Goal: Task Accomplishment & Management: Manage account settings

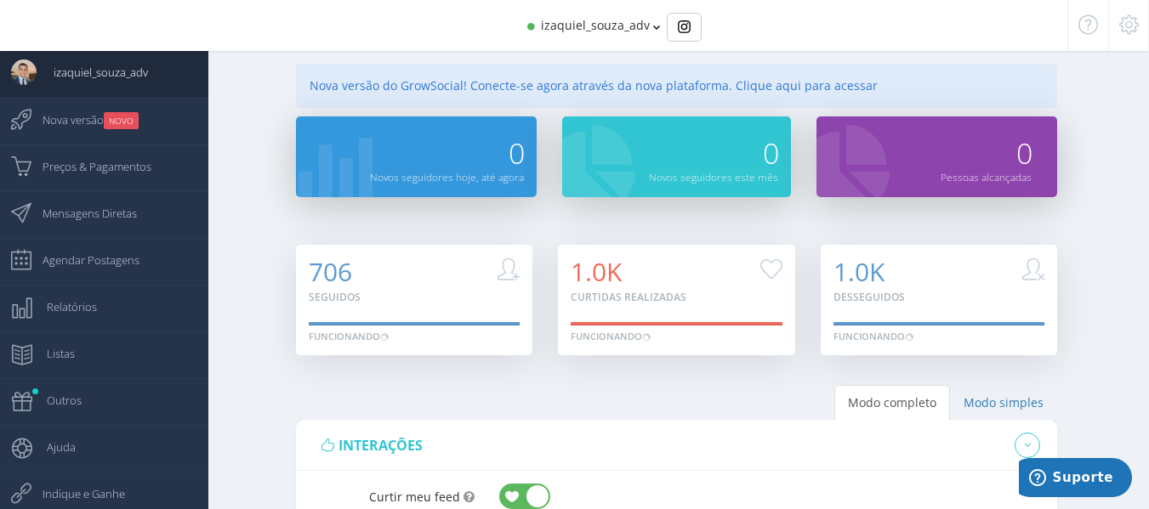
click at [653, 28] on icon at bounding box center [657, 27] width 8 height 12
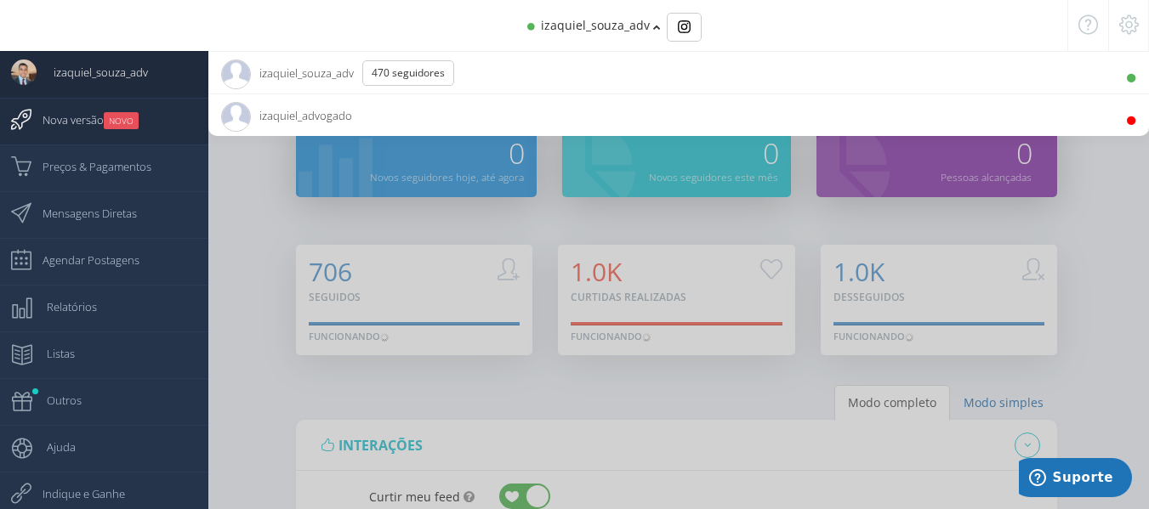
click at [60, 122] on span "Nova versão NOVO" at bounding box center [82, 120] width 113 height 43
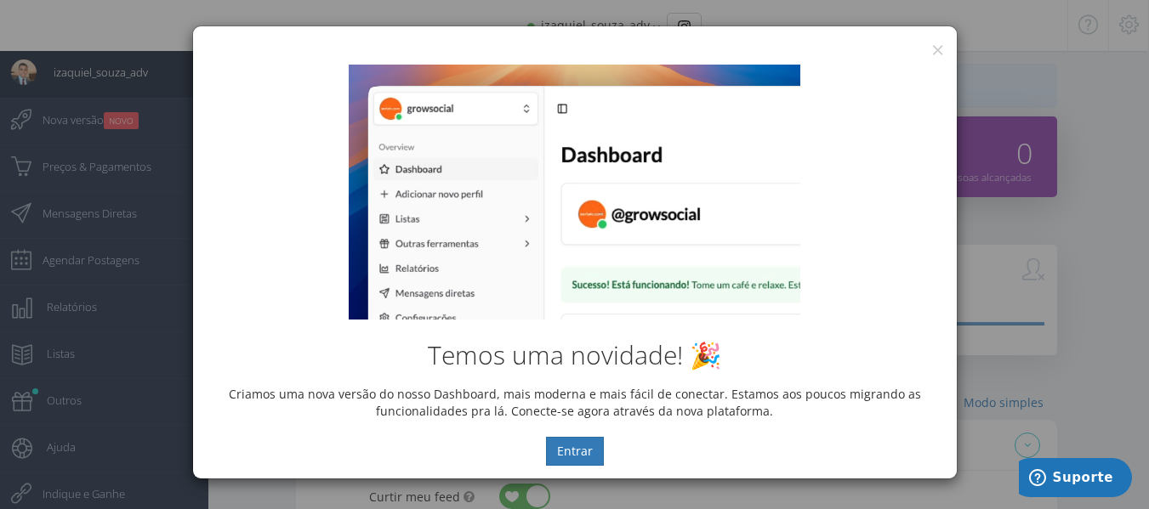
click at [931, 52] on div "Temos uma novidade! 🎉 Criamos uma nova versão do nosso Dashboard, mais moderna …" at bounding box center [575, 265] width 764 height 427
click at [935, 49] on button "×" at bounding box center [937, 49] width 13 height 23
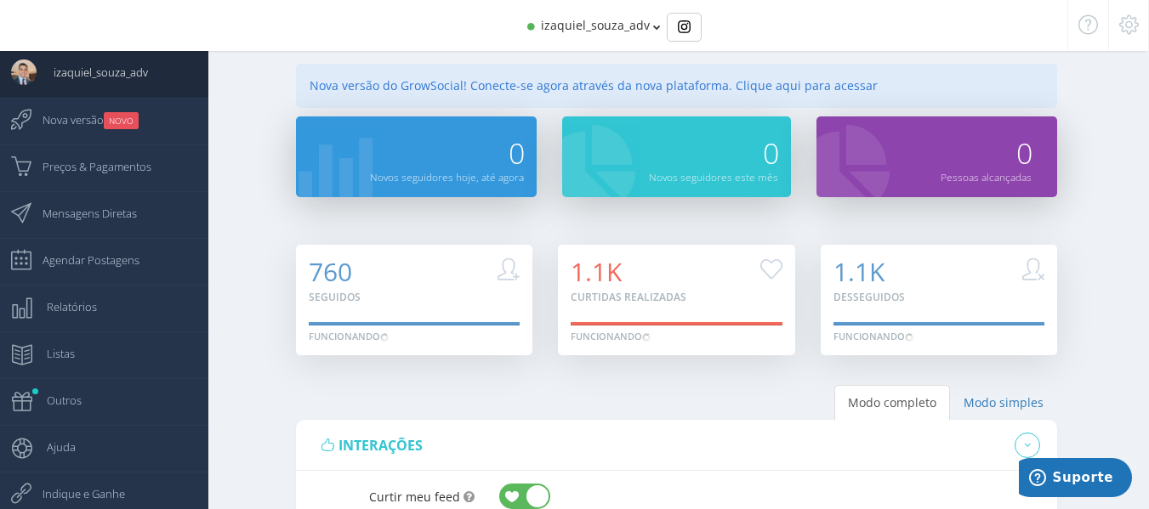
drag, startPoint x: 660, startPoint y: 37, endPoint x: 649, endPoint y: 27, distance: 15.0
click at [656, 31] on div "izaquiel_souza_adv" at bounding box center [575, 25] width 894 height 51
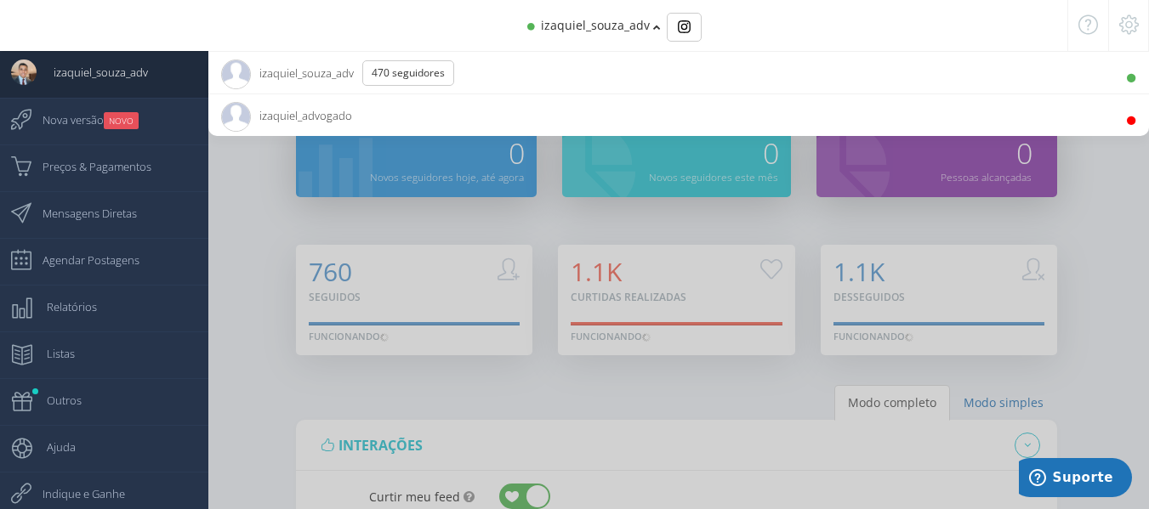
click at [649, 27] on div "izaquiel_souza_adv" at bounding box center [575, 25] width 894 height 51
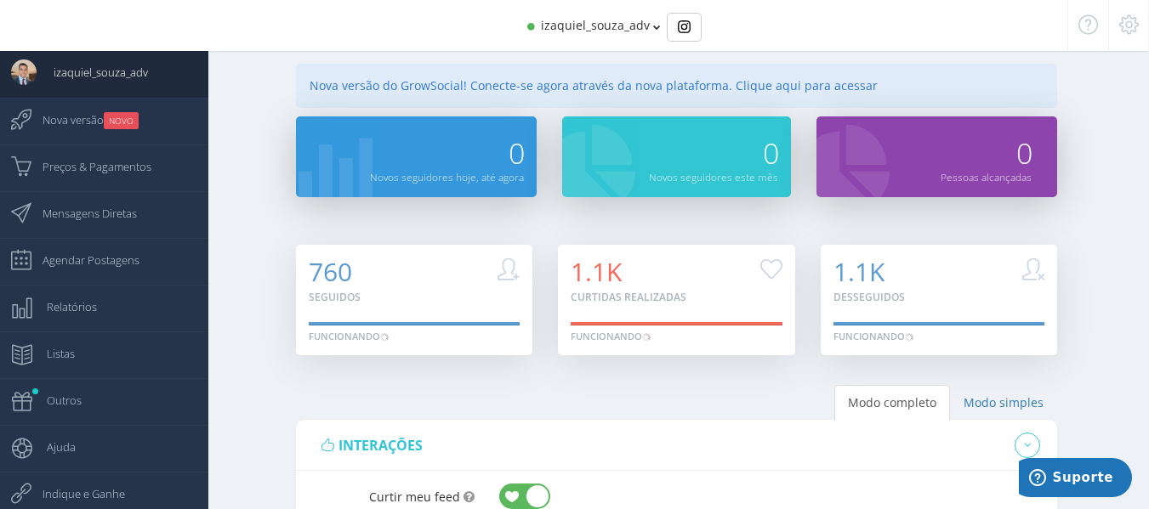
click at [1123, 31] on icon at bounding box center [1129, 25] width 20 height 12
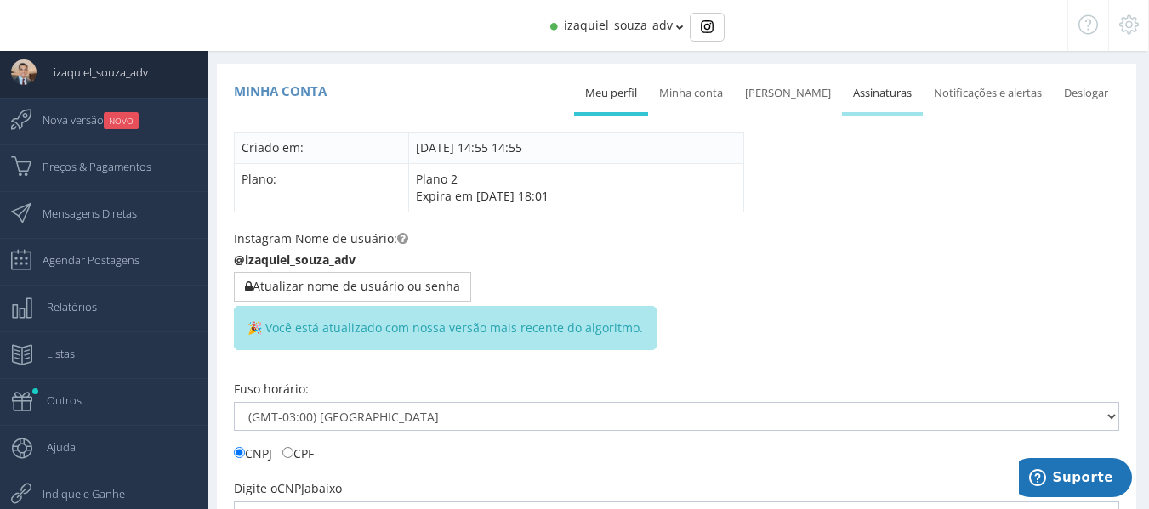
click at [878, 94] on link "Assinaturas" at bounding box center [882, 93] width 81 height 37
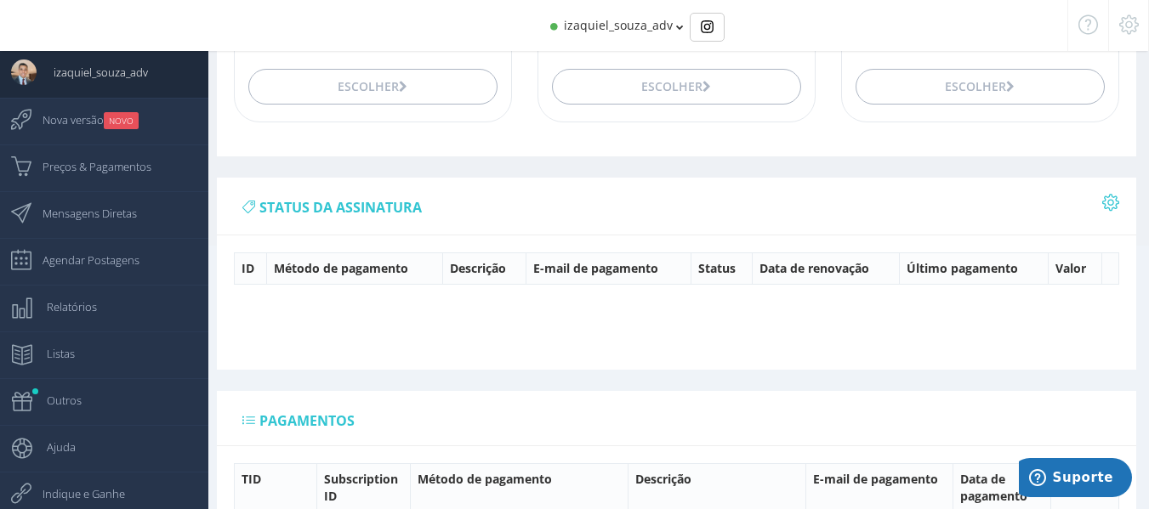
scroll to position [181, 0]
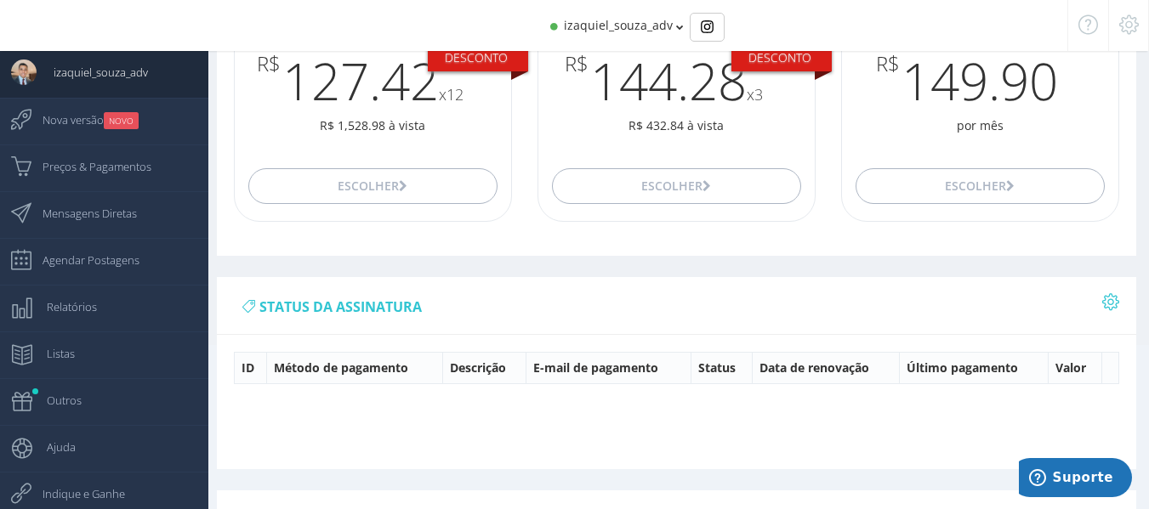
click at [1111, 302] on icon at bounding box center [1110, 302] width 17 height 12
click at [893, 300] on div "status da assinatura" at bounding box center [676, 306] width 919 height 58
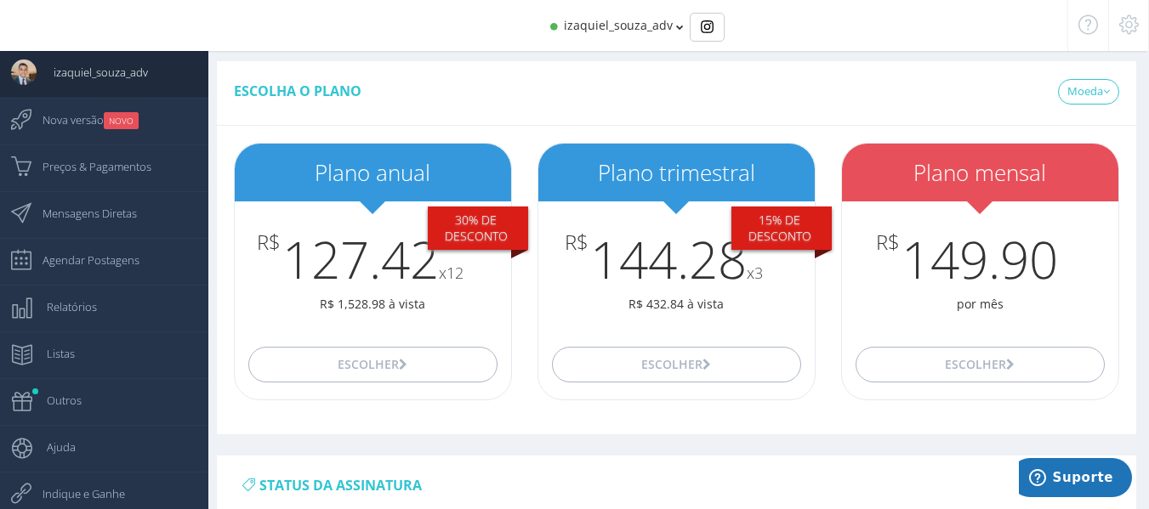
scroll to position [0, 0]
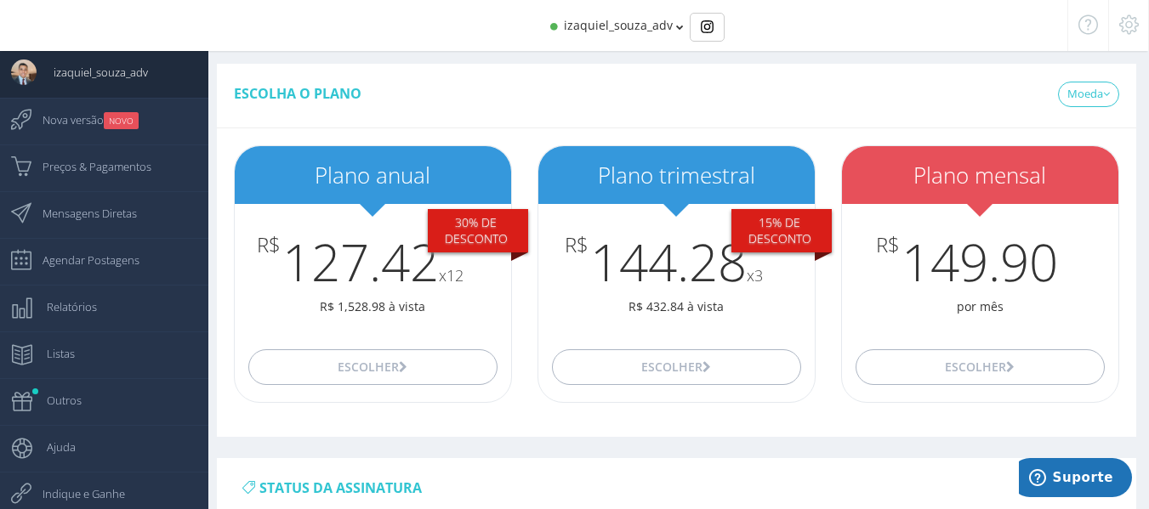
click at [678, 32] on icon at bounding box center [680, 27] width 8 height 12
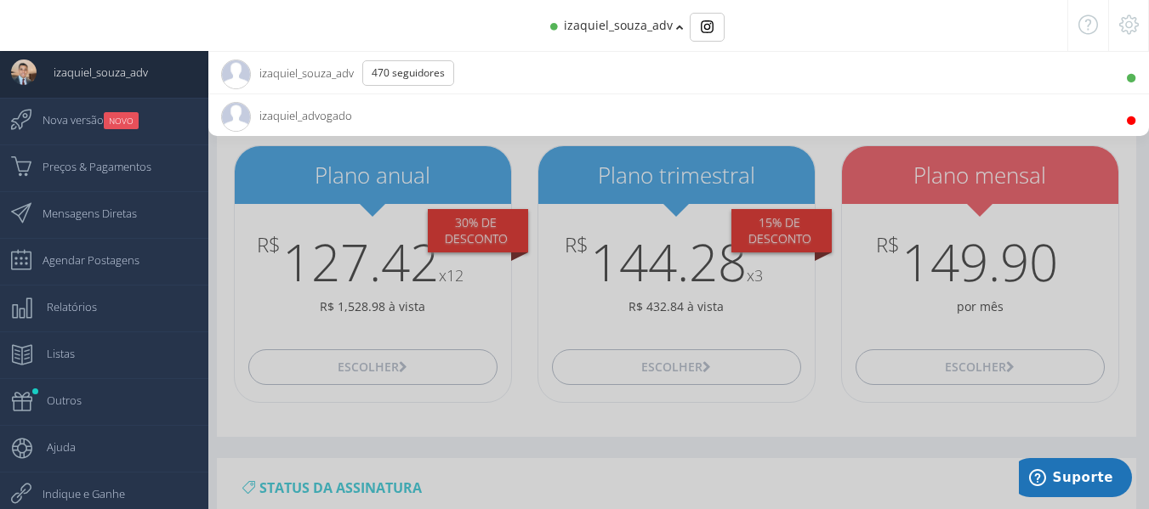
click at [520, 45] on div "izaquiel_souza_adv" at bounding box center [575, 25] width 986 height 51
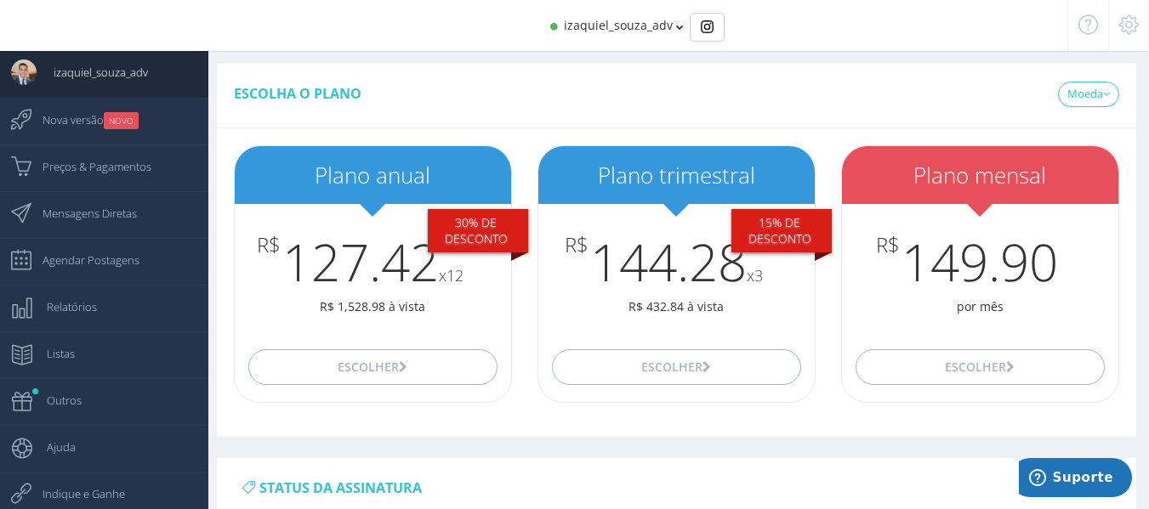
click at [1131, 22] on icon at bounding box center [1129, 25] width 20 height 12
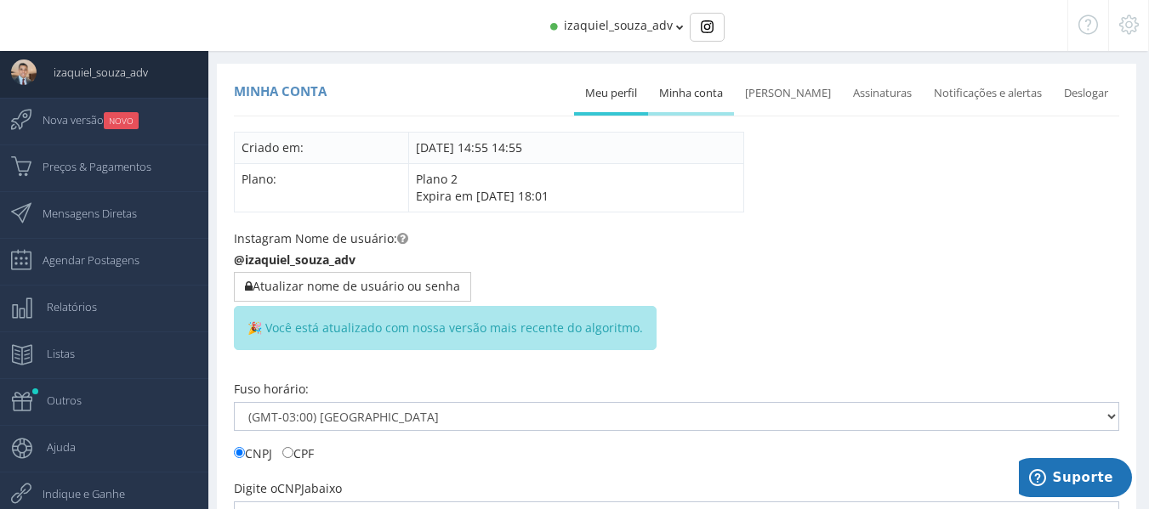
click at [706, 88] on link "Minha conta" at bounding box center [691, 93] width 86 height 37
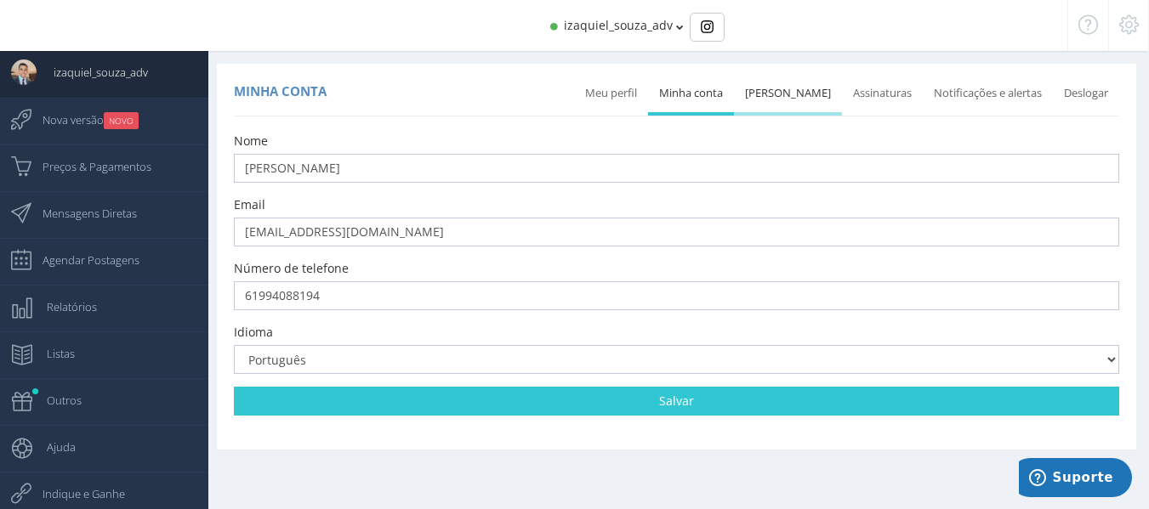
click at [780, 82] on link "Mudar senha" at bounding box center [788, 93] width 108 height 37
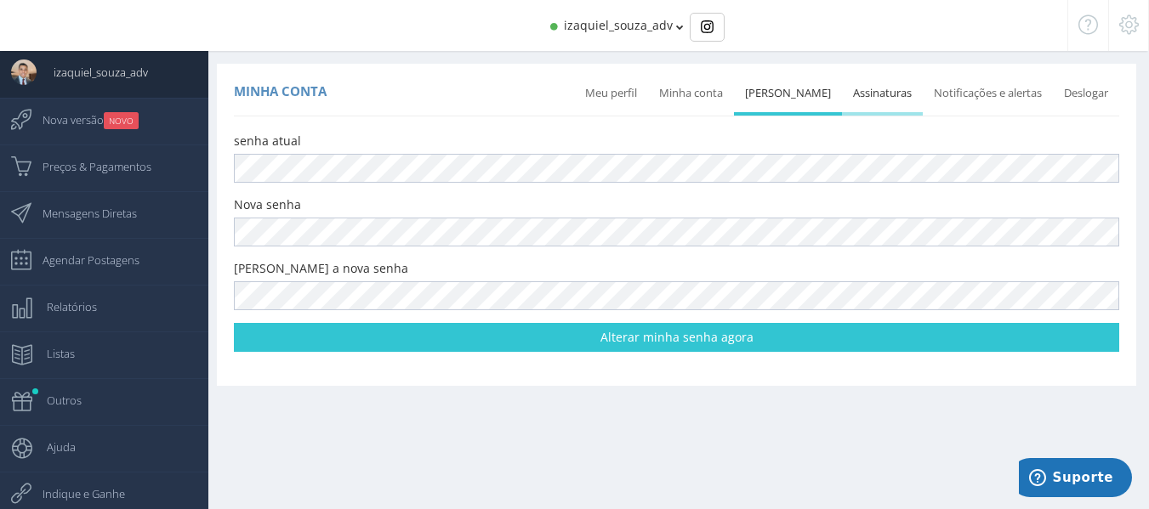
click at [882, 87] on link "Assinaturas" at bounding box center [882, 93] width 81 height 37
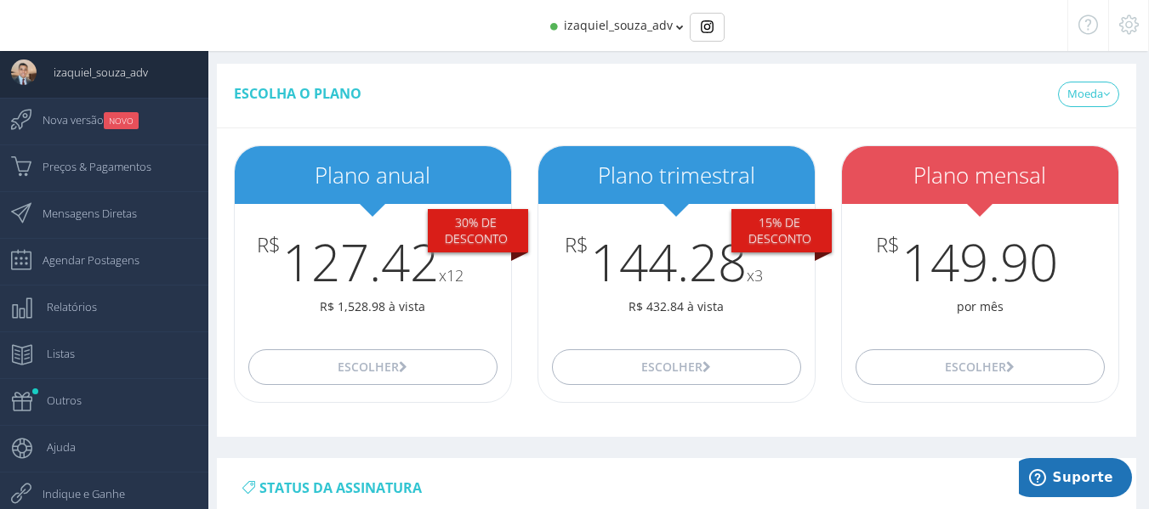
click at [679, 21] on icon at bounding box center [680, 27] width 8 height 12
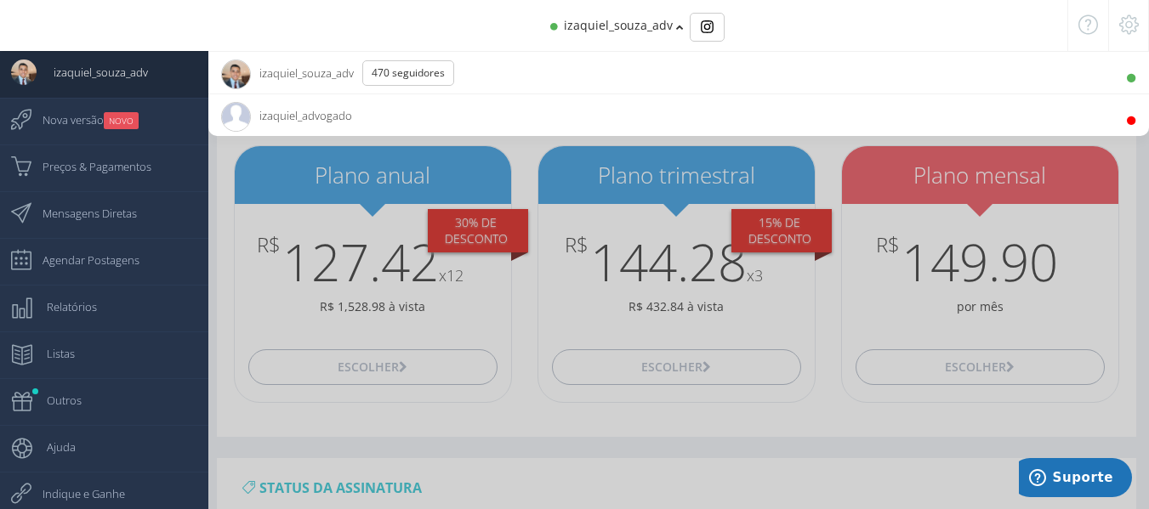
click at [1131, 19] on icon at bounding box center [1129, 25] width 20 height 12
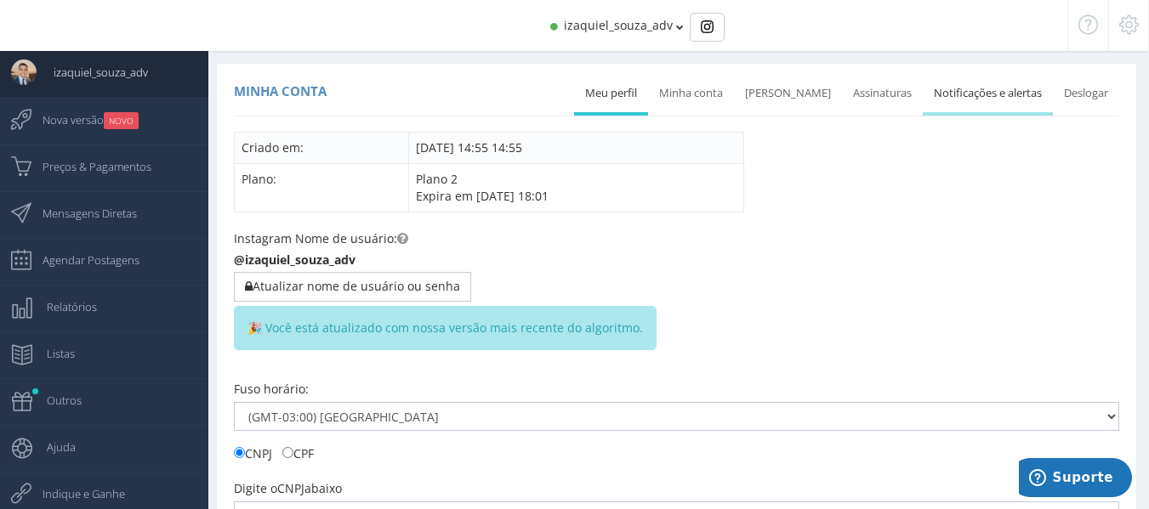
click at [965, 102] on link "Notificações e alertas" at bounding box center [988, 93] width 130 height 37
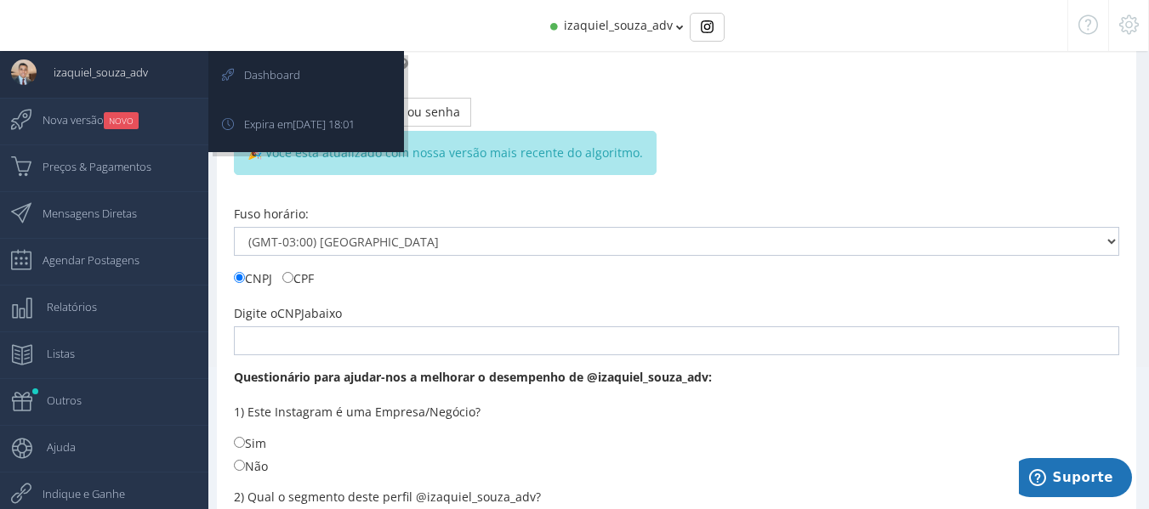
scroll to position [170, 0]
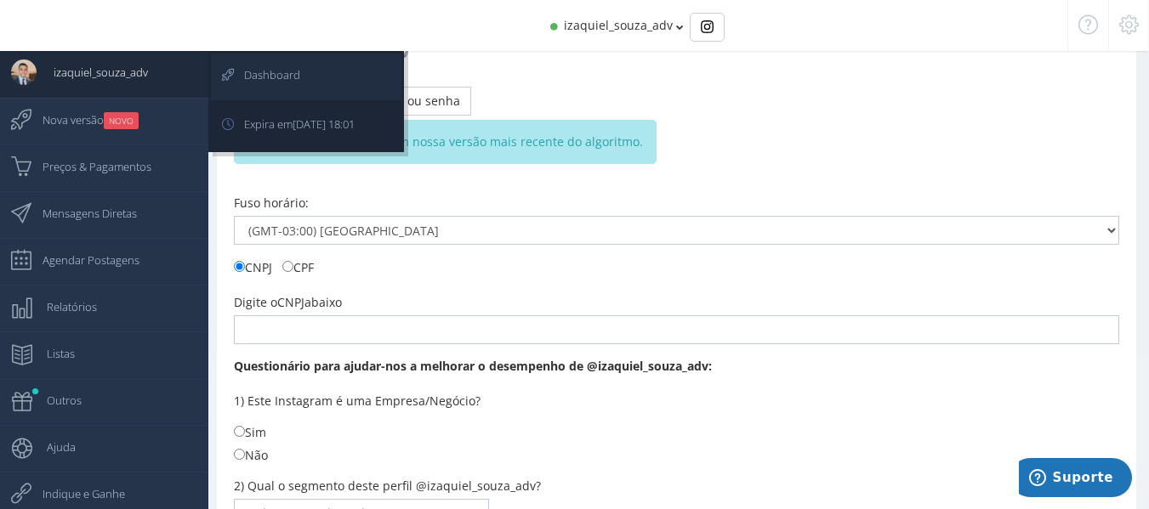
click at [257, 73] on span "Dashboard" at bounding box center [263, 75] width 73 height 43
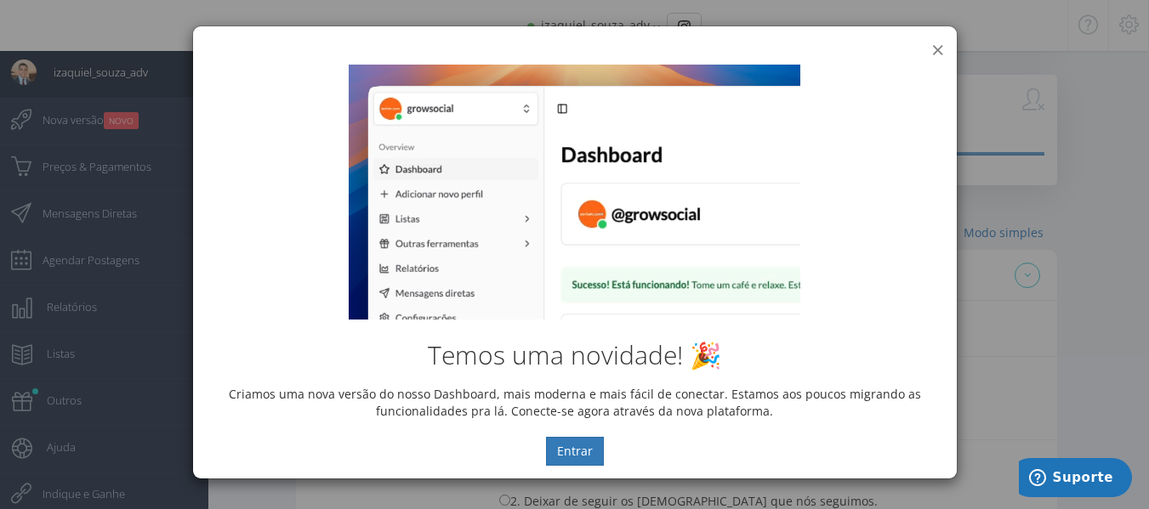
click at [935, 50] on button "×" at bounding box center [937, 49] width 13 height 23
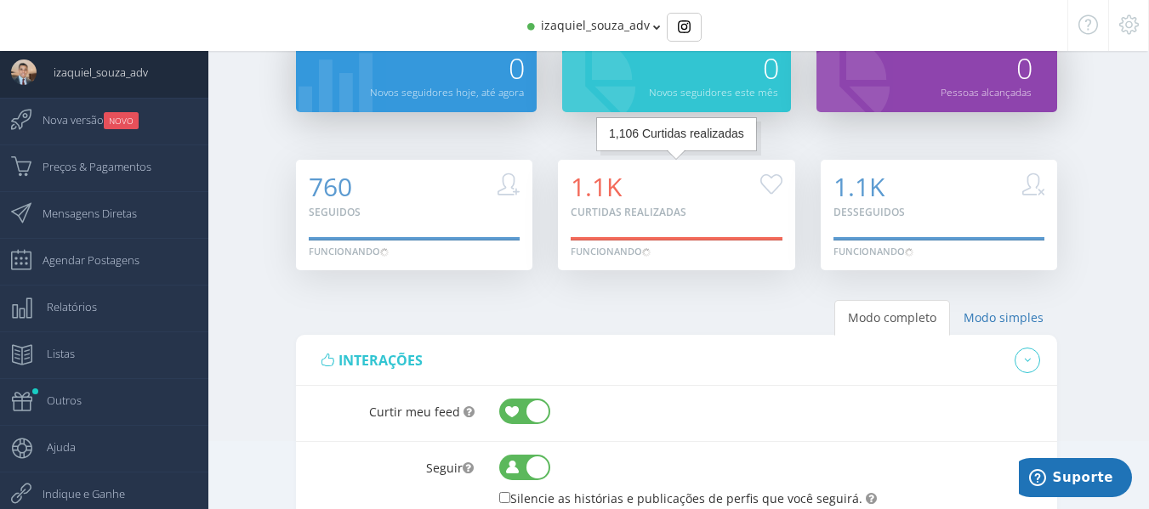
scroll to position [255, 0]
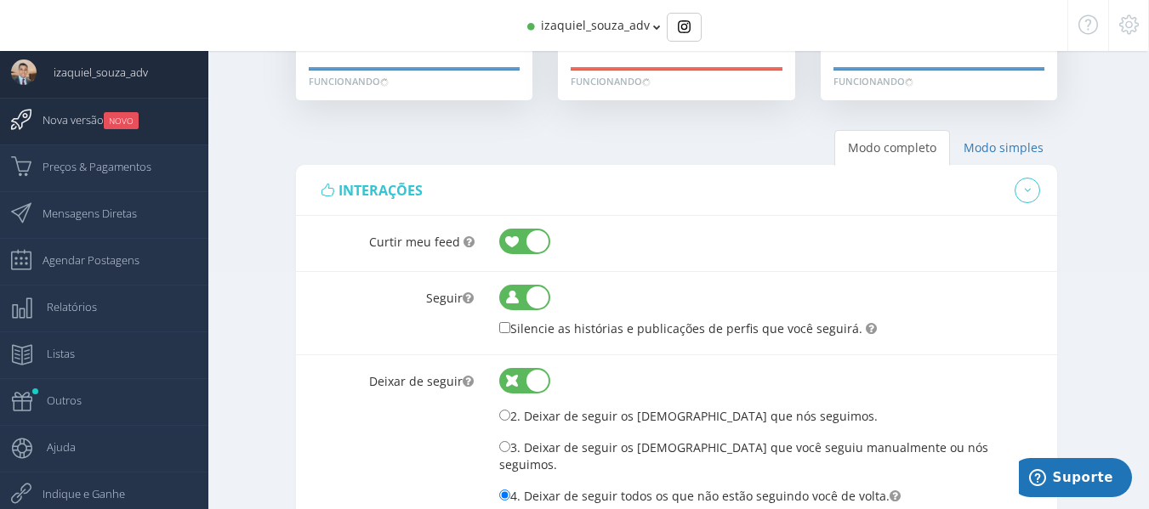
click at [110, 117] on small "NOVO" at bounding box center [121, 120] width 35 height 17
